Goal: Task Accomplishment & Management: Manage account settings

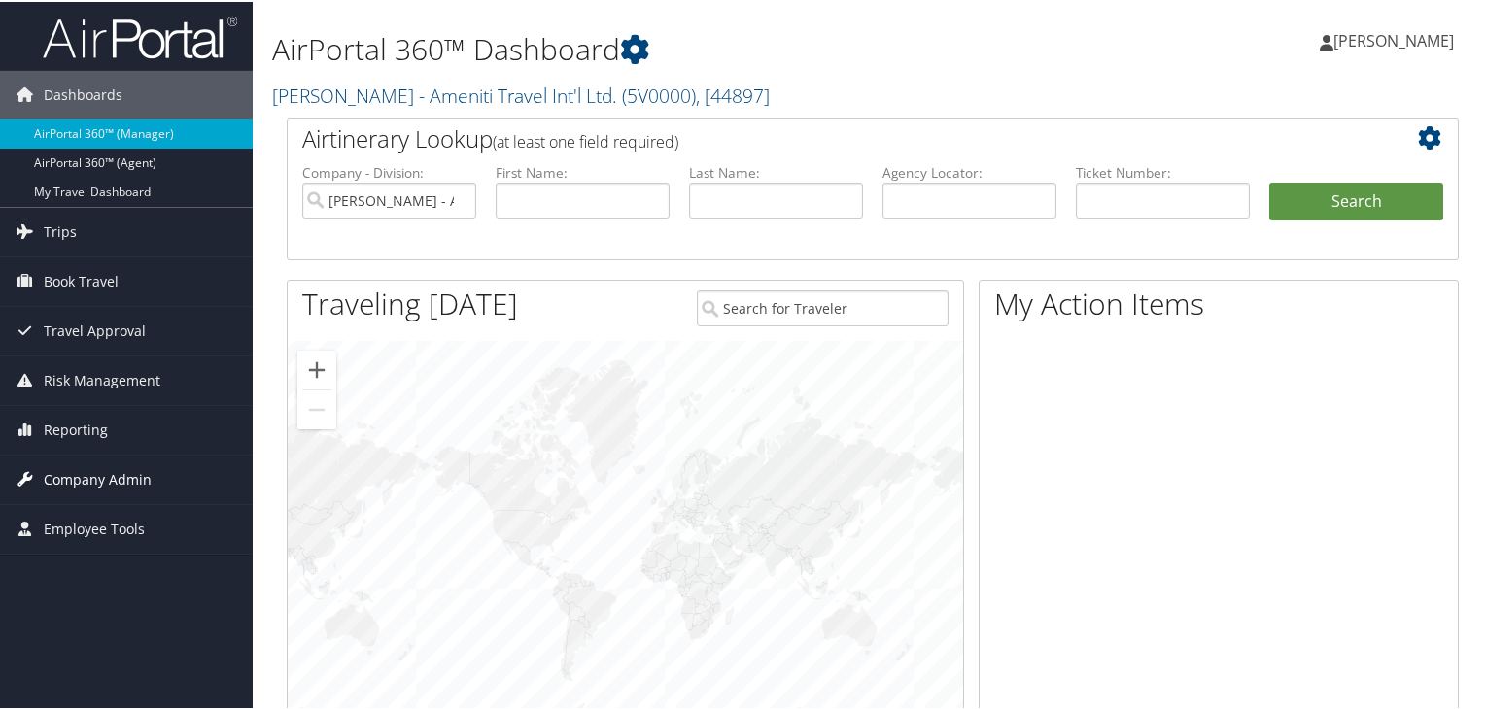
click at [107, 479] on span "Company Admin" at bounding box center [98, 478] width 108 height 49
click at [385, 87] on link "[PERSON_NAME] - Ameniti Travel Int'l Ltd. ( 5V0000 ) , [ 44897 ]" at bounding box center [520, 94] width 497 height 26
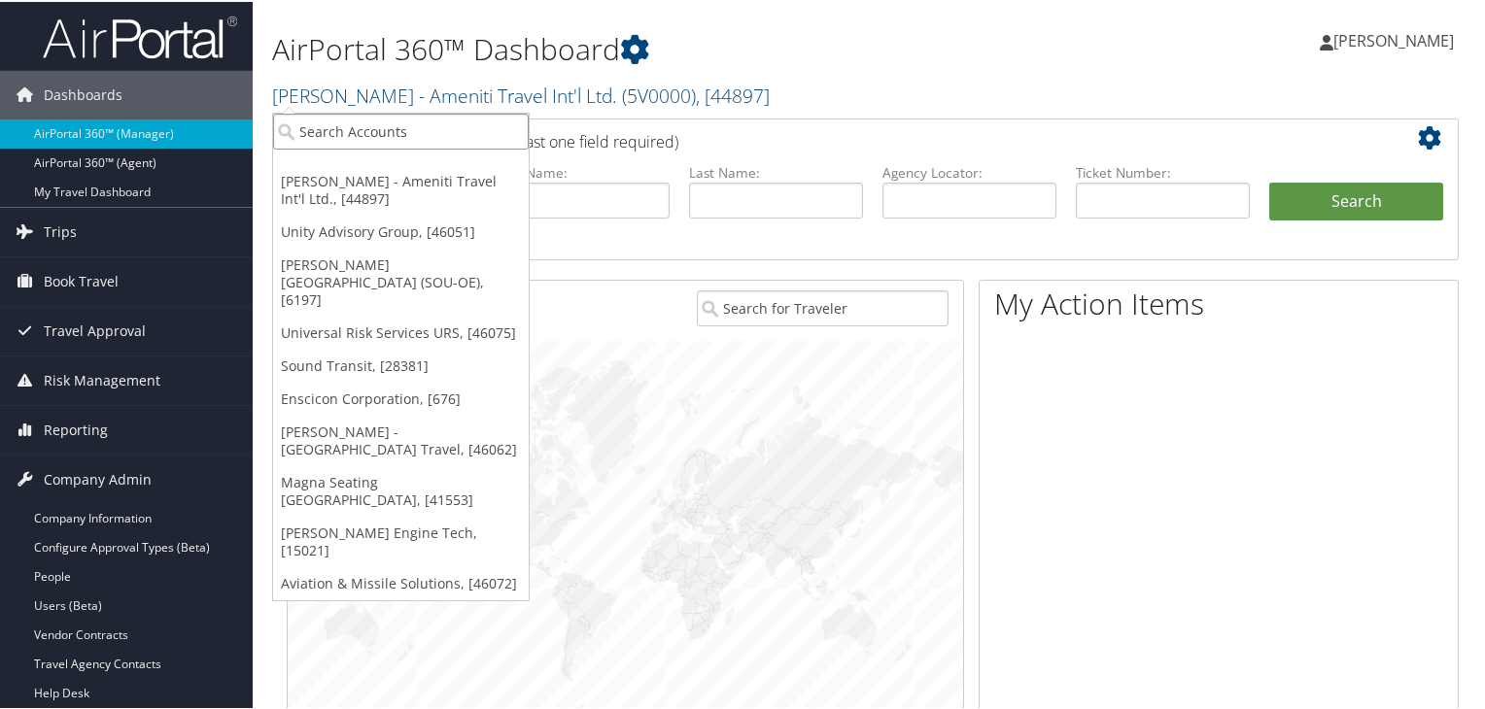
click at [367, 135] on input "search" at bounding box center [401, 130] width 256 height 36
type input "301552"
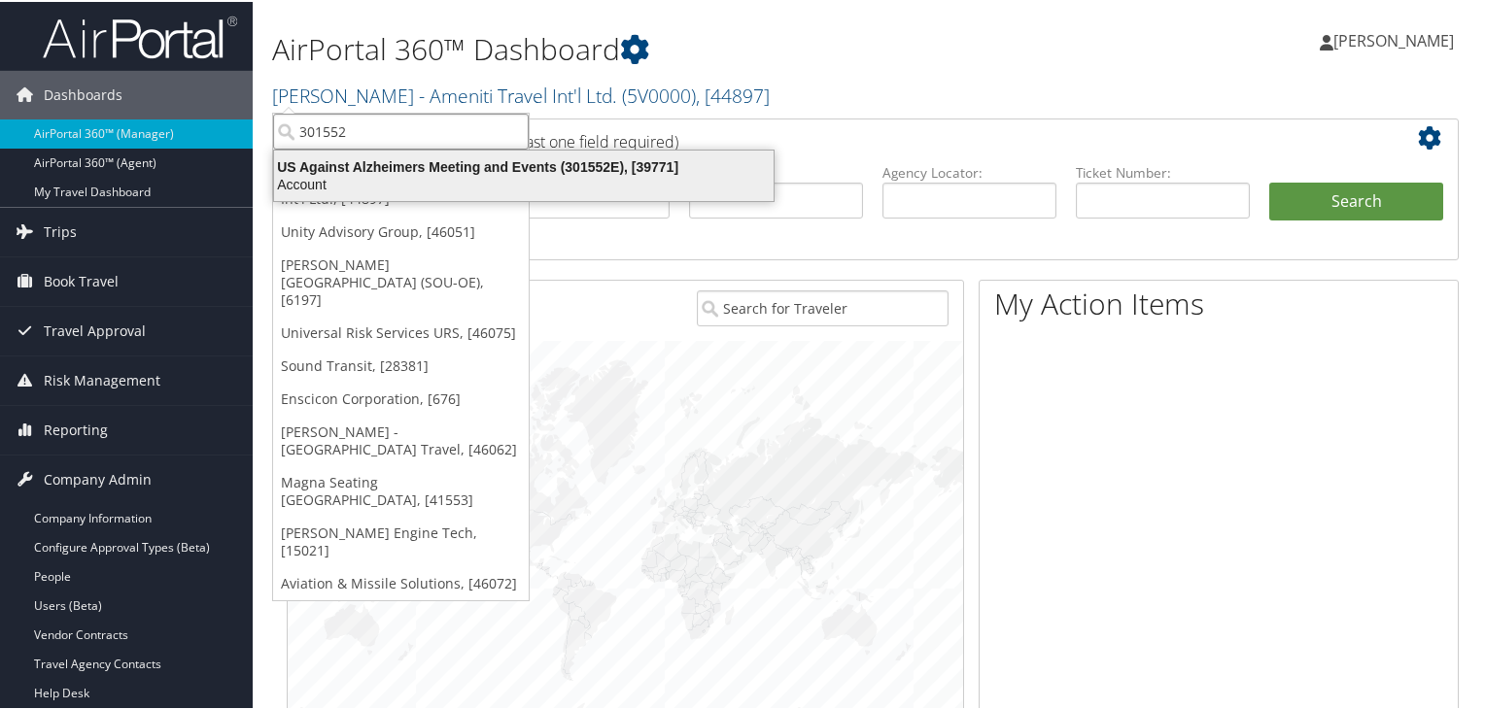
click at [422, 166] on div "US Against Alzheimers Meeting and Events (301552E), [39771]" at bounding box center [523, 164] width 523 height 17
